Goal: Task Accomplishment & Management: Manage account settings

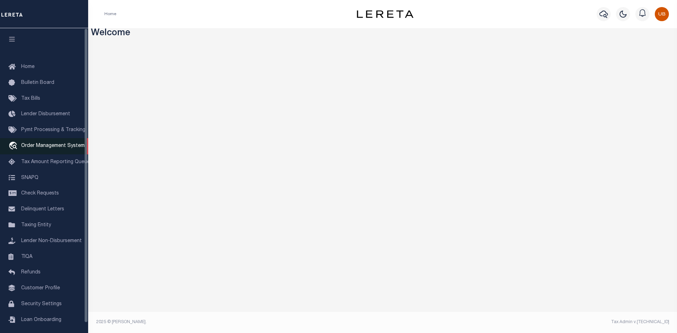
click at [40, 146] on span "Order Management System" at bounding box center [52, 146] width 63 height 5
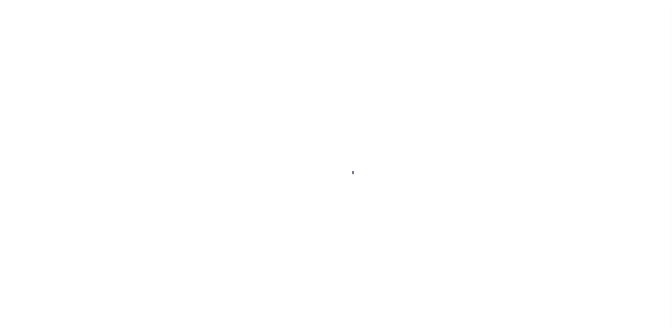
scroll to position [10, 0]
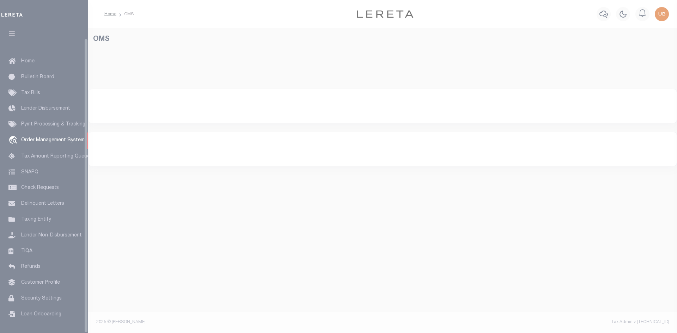
select select "200"
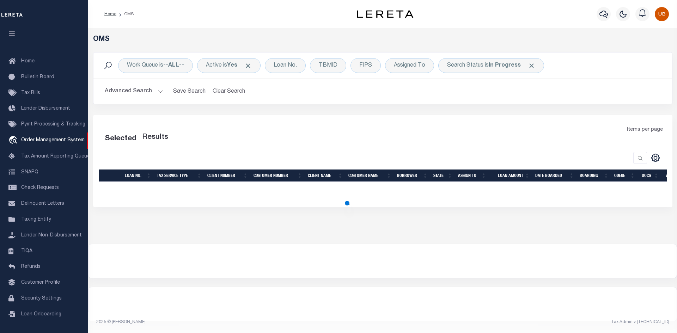
select select "200"
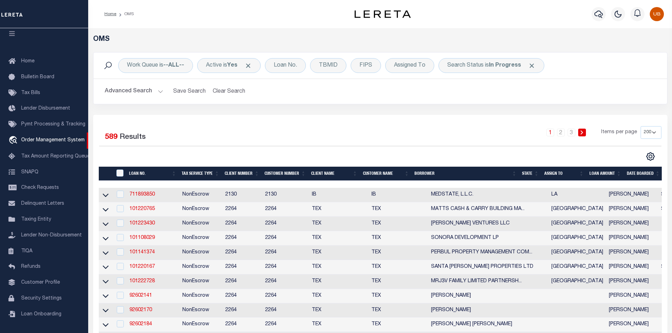
drag, startPoint x: 621, startPoint y: 16, endPoint x: 547, endPoint y: 60, distance: 85.5
click at [621, 16] on icon "button" at bounding box center [618, 14] width 8 height 8
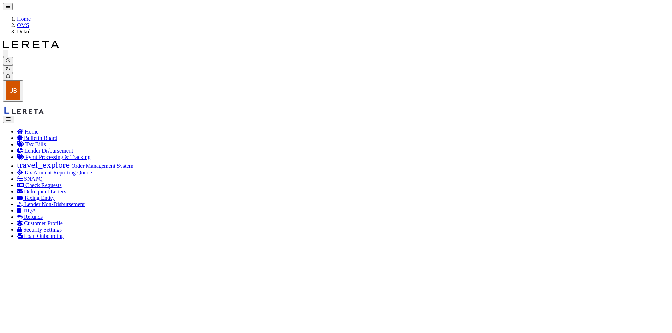
type input "711893850"
type input "MEDSTATE, L.L.C."
select select
type input "[STREET_ADDRESS][PERSON_NAME] AND 2-X"
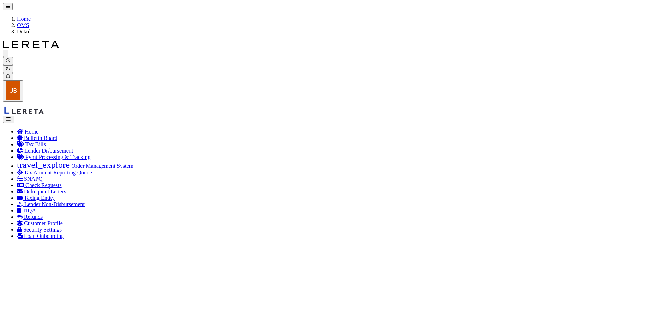
type input "[PERSON_NAME] LA 70433"
select select "NonEscrow"
type input "[STREET_ADDRESS][PERSON_NAME] AND 2-X"
type input "1068111276"
select select
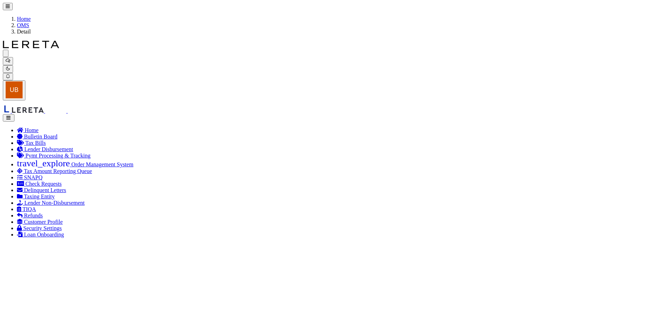
type input "[PERSON_NAME] LA 70433"
type input "Eastern"
type input "LA"
select select "2464"
select select "4950"
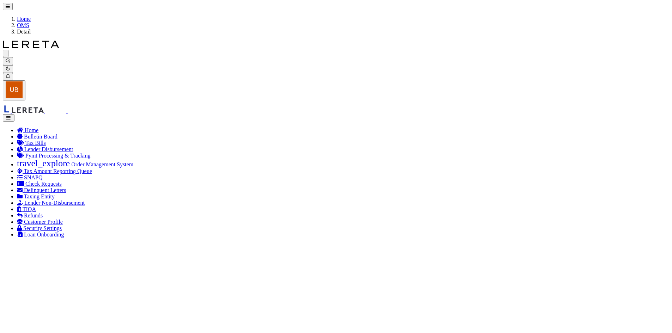
type input "400021500"
type input "[PERSON_NAME] [PERSON_NAME]"
select select
select select "10"
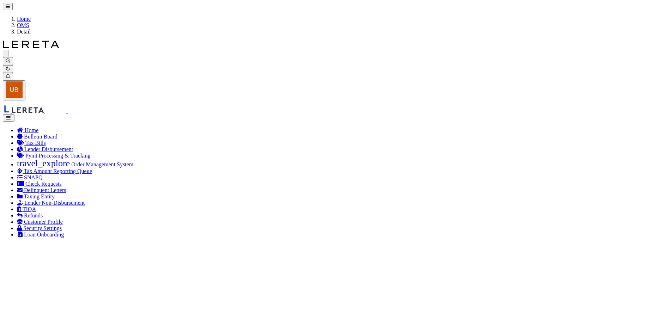
select select "4117"
type input "1915 Brundrette"
select select
type input "[GEOGRAPHIC_DATA]"
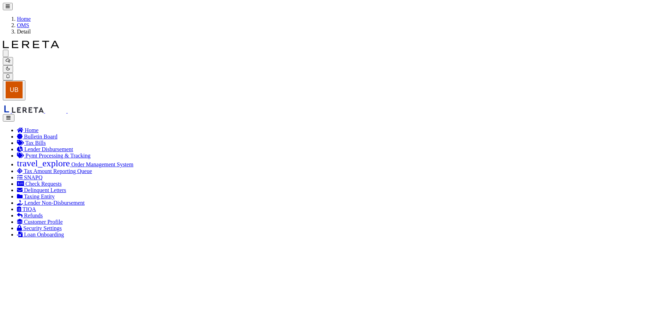
select select "[GEOGRAPHIC_DATA]"
checkbox input "false"
select select "CP"
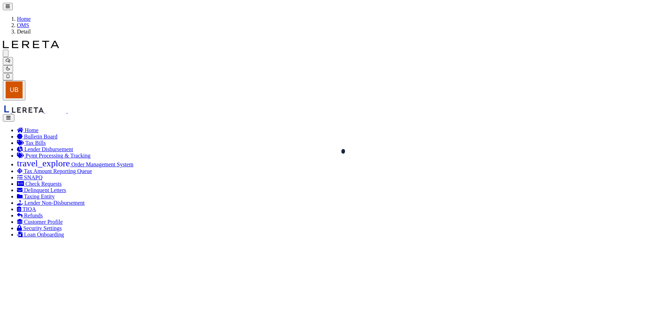
type input "SMITHKIRKLEY [PERSON_NAME]"
type input "00000702157000000"
type input "1915 BRUNDRETTE"
type input "DALLAS [GEOGRAPHIC_DATA]"
type textarea "HILLSIDE ADDITION TO CEMENT CITY BLK C/7240 LT 5 VOL82179/0127 INT200900181458 …"
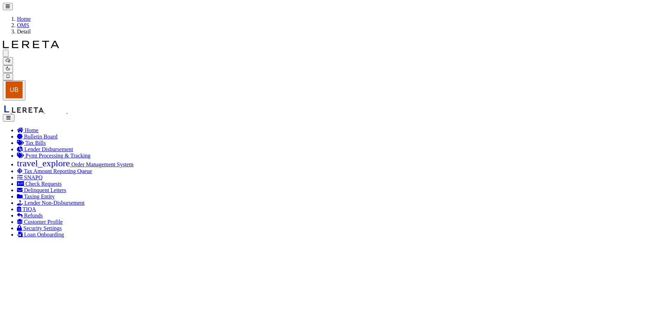
select select "100"
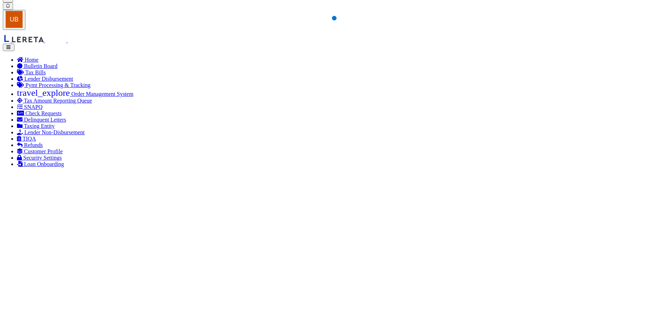
select select "100"
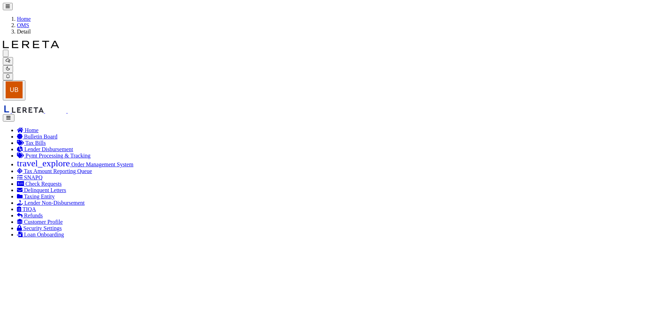
select select "AS"
checkbox input "false"
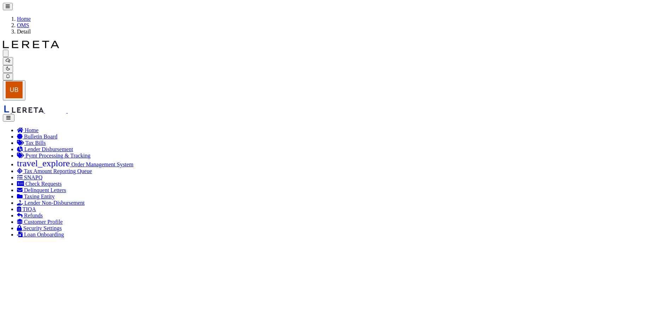
select select "CP"
type input "SMITHKIRKLEY [PERSON_NAME]"
type input "00000702157000000"
type input "1915 BRUNDRETTE"
type input "DALLAS [GEOGRAPHIC_DATA]"
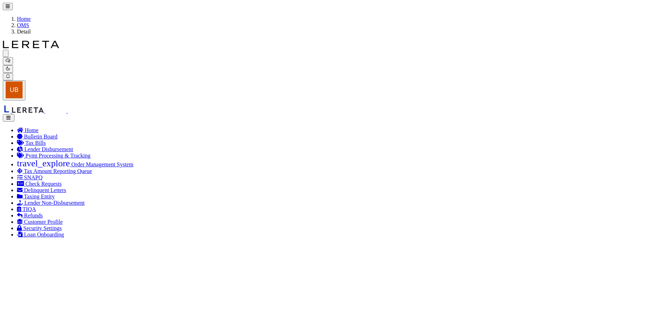
type textarea "HILLSIDE ADDITION TO CEMENT CITY BLK C/7240 LT 5 VOL82179/0127 INT200900181458 …"
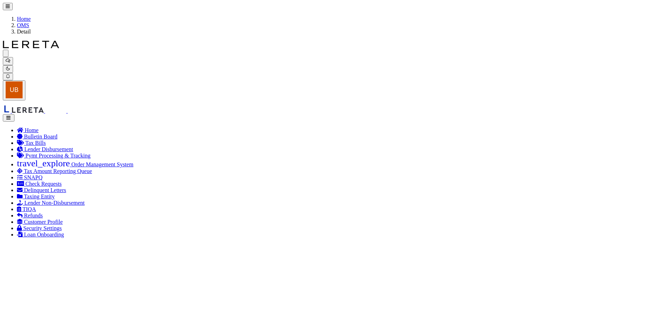
click at [0, 0] on link "Edit Note" at bounding box center [0, 0] width 0 height 0
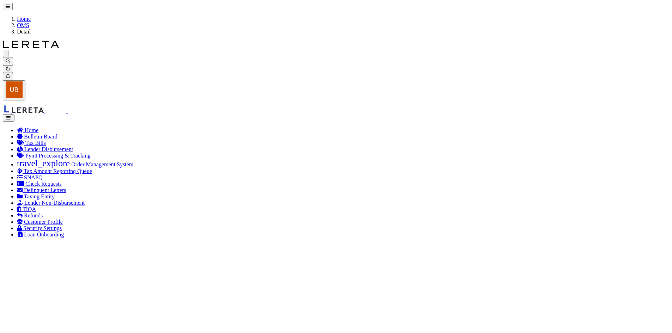
click at [0, 0] on link "Delete" at bounding box center [0, 0] width 0 height 0
click at [0, 0] on link "Close" at bounding box center [0, 0] width 0 height 0
